Goal: Use online tool/utility

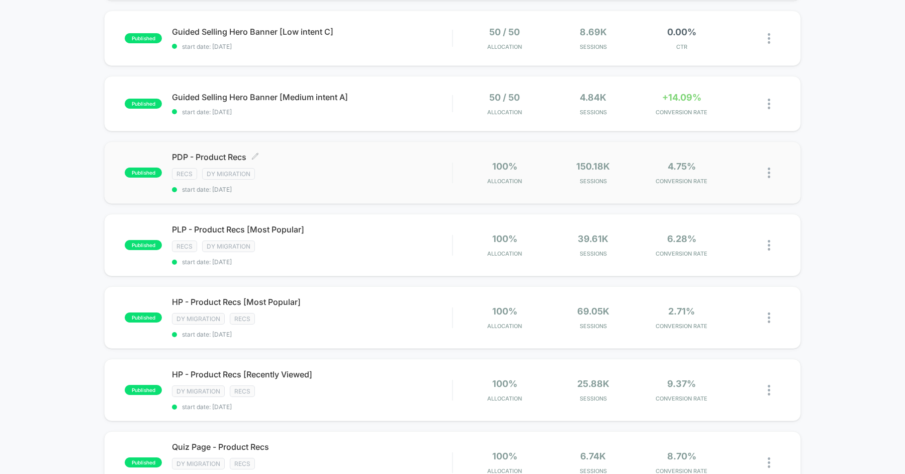
scroll to position [132, 0]
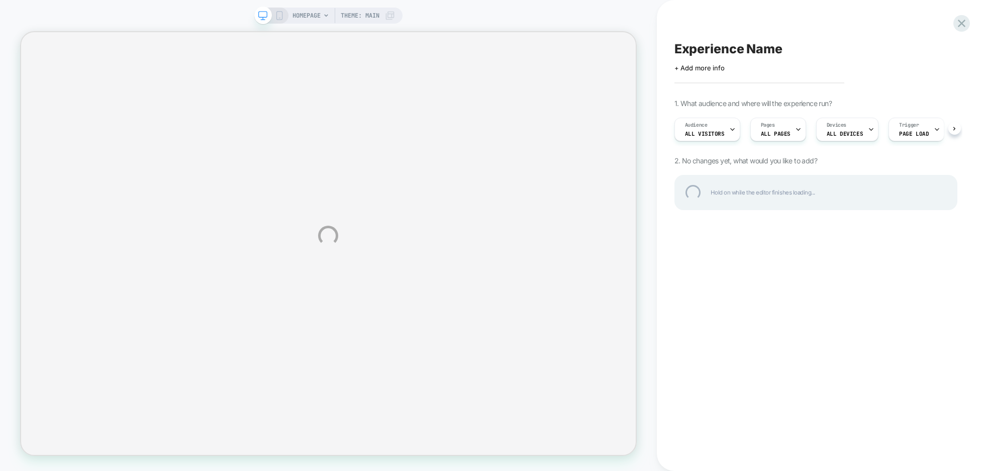
click at [376, 12] on div "HOMEPAGE Theme: MAIN Experience Name Click to edit experience details + Add mor…" at bounding box center [492, 235] width 985 height 471
click at [312, 15] on div "HOMEPAGE Theme: MAIN Experience Name Click to edit experience details + Add mor…" at bounding box center [492, 235] width 985 height 471
click at [316, 19] on div "HOMEPAGE Theme: MAIN Experience Name Click to edit experience details + Add mor…" at bounding box center [492, 235] width 985 height 471
click at [314, 16] on div "HOMEPAGE Theme: MAIN Experience Name Click to edit experience details + Add mor…" at bounding box center [492, 235] width 985 height 471
